Goal: Task Accomplishment & Management: Use online tool/utility

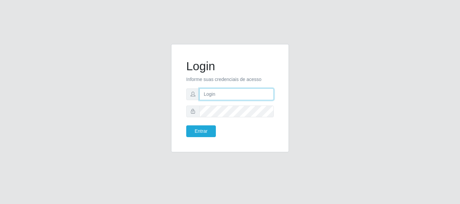
click at [242, 89] on input "text" at bounding box center [236, 95] width 74 height 12
type input "[EMAIL_ADDRESS][DOMAIN_NAME]"
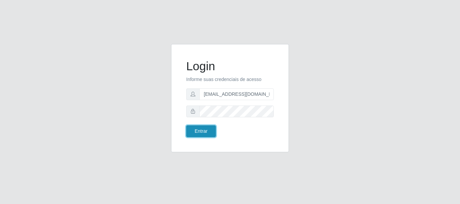
click at [208, 126] on button "Entrar" at bounding box center [201, 132] width 30 height 12
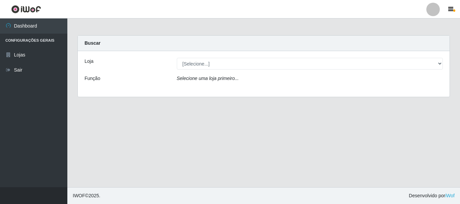
click at [291, 72] on div "Loja [Selecione...] Hiper Queiroz - Macau Função Selecione uma loja primeiro..." at bounding box center [264, 74] width 372 height 46
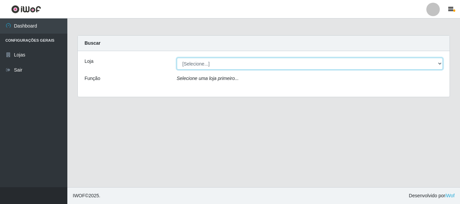
click at [439, 65] on select "[Selecione...] Hiper Queiroz - [GEOGRAPHIC_DATA]" at bounding box center [310, 64] width 266 height 12
select select "513"
click at [177, 58] on select "[Selecione...] Hiper Queiroz - [GEOGRAPHIC_DATA]" at bounding box center [310, 64] width 266 height 12
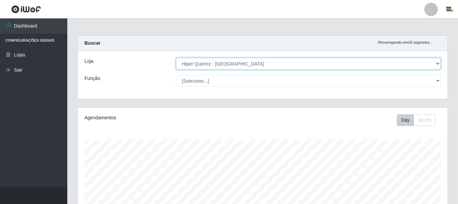
scroll to position [140, 370]
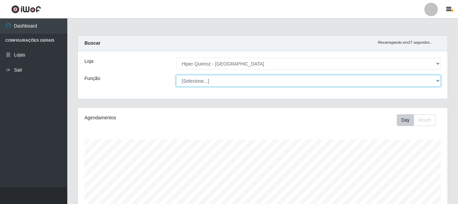
click at [305, 79] on select "[Selecione...] Embalador Embalador + Embalador ++ Operador de Caixa Operador de…" at bounding box center [308, 81] width 265 height 12
select select "71"
click at [176, 75] on select "[Selecione...] Embalador Embalador + Embalador ++ Operador de Caixa Operador de…" at bounding box center [308, 81] width 265 height 12
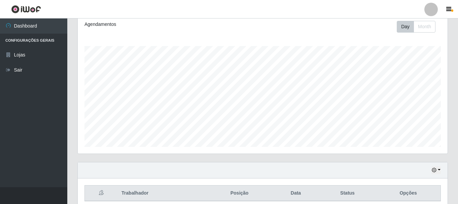
scroll to position [101, 0]
